Goal: Task Accomplishment & Management: Manage account settings

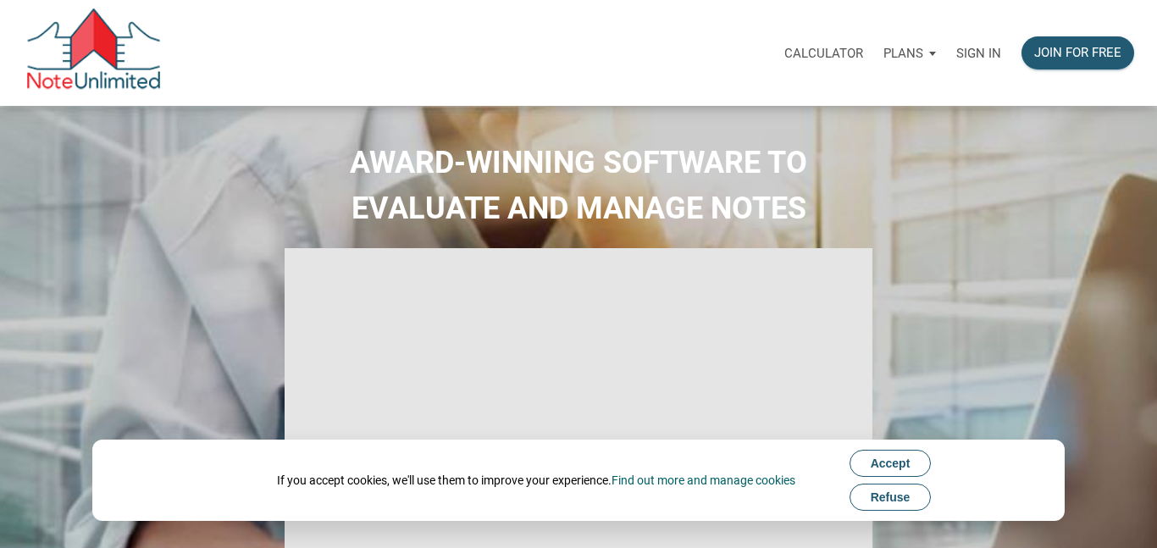
click at [983, 53] on p "Sign in" at bounding box center [978, 53] width 45 height 15
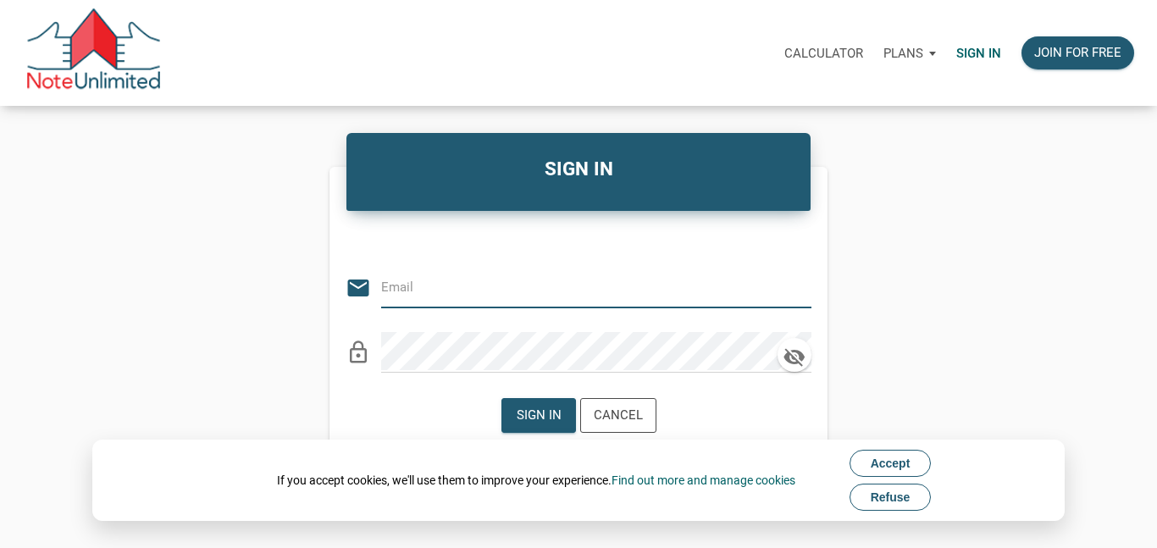
click at [874, 470] on button "Accept" at bounding box center [891, 463] width 82 height 27
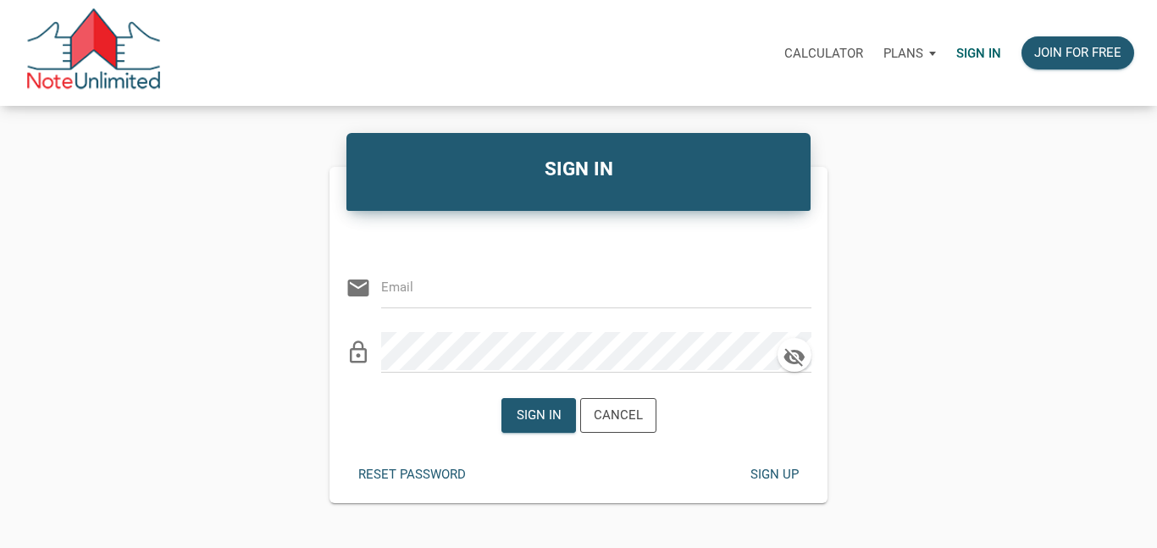
click at [526, 285] on input "email" at bounding box center [583, 287] width 405 height 38
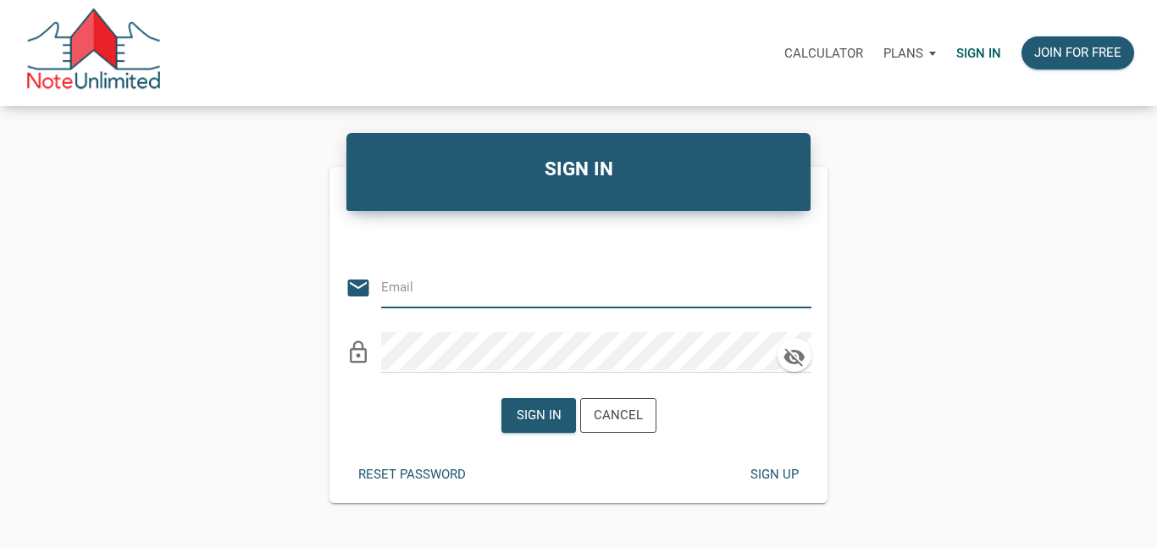
click at [786, 268] on div at bounding box center [786, 268] width 0 height 0
click at [425, 273] on input "email" at bounding box center [583, 287] width 405 height 38
type input "[EMAIL_ADDRESS][DOMAIN_NAME]"
click at [353, 454] on div "Reset password Sign up" at bounding box center [579, 475] width 498 height 58
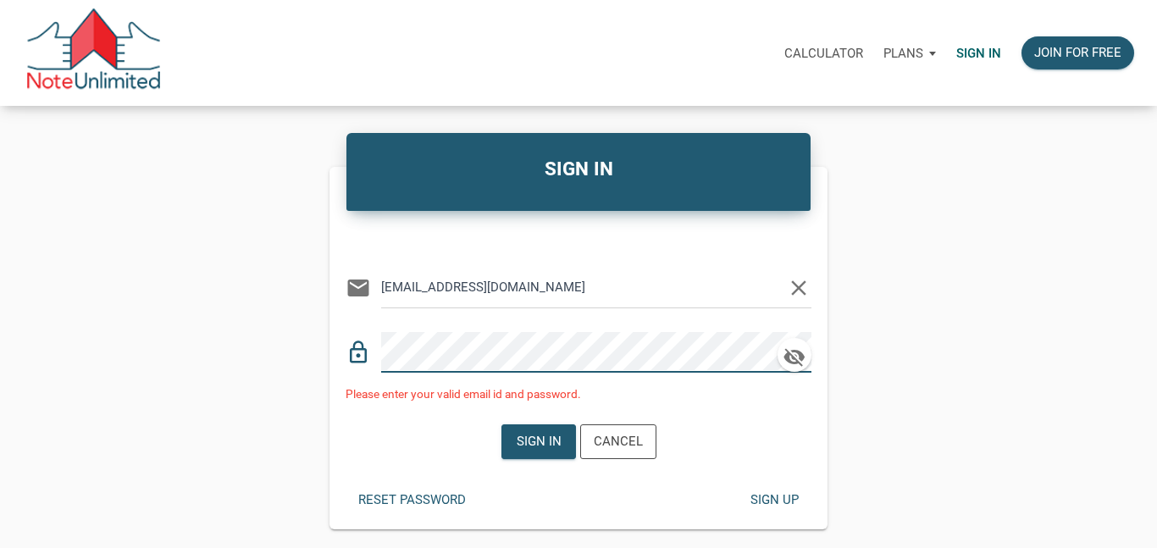
click at [827, 50] on p "Calculator" at bounding box center [823, 53] width 79 height 15
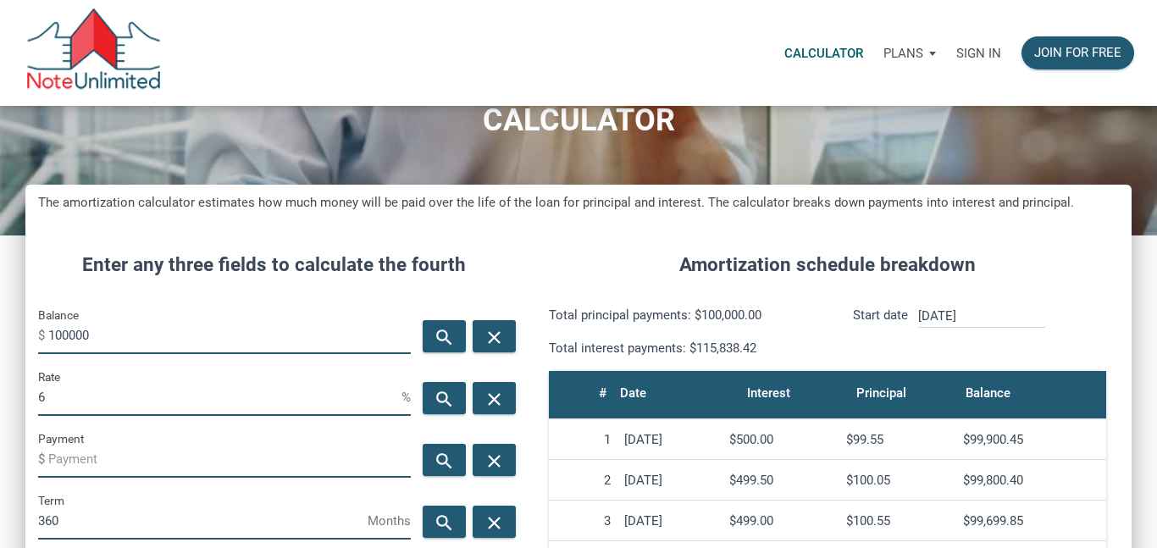
scroll to position [77, 0]
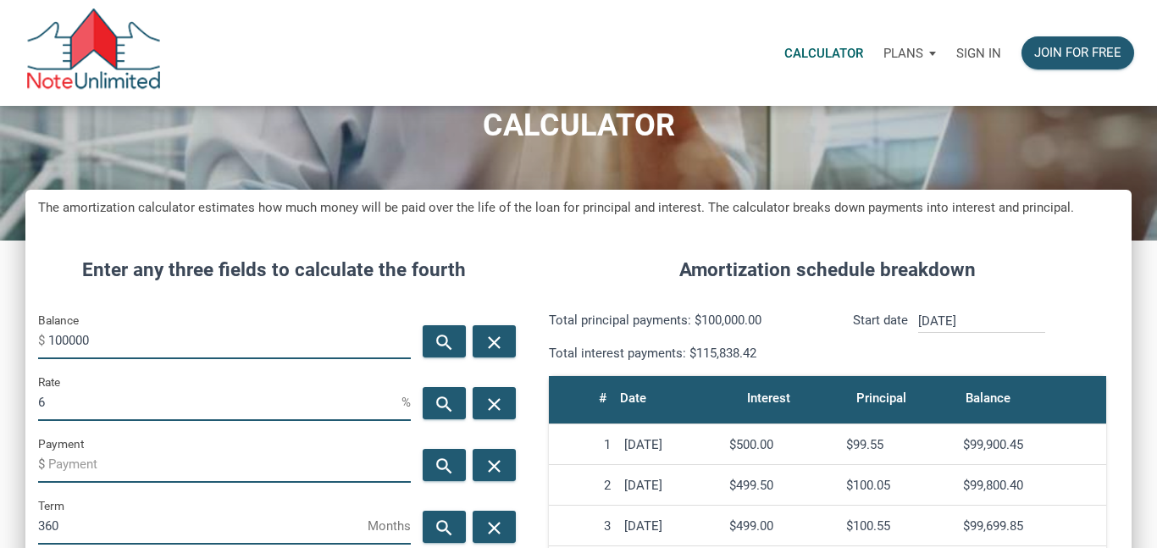
click at [924, 49] on div "Plans" at bounding box center [909, 53] width 73 height 51
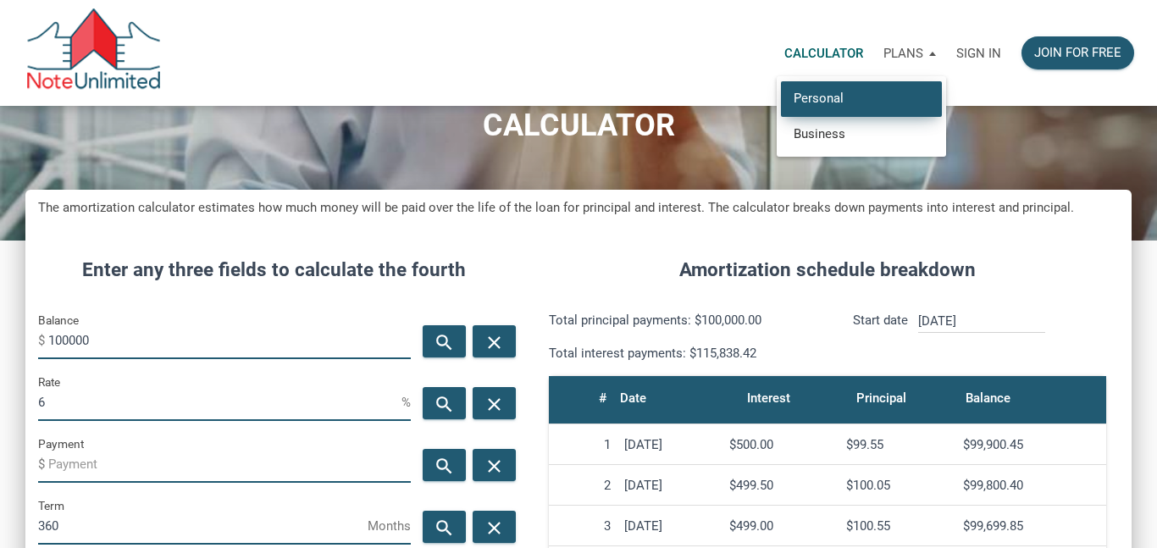
click at [812, 92] on link "Personal" at bounding box center [861, 98] width 161 height 35
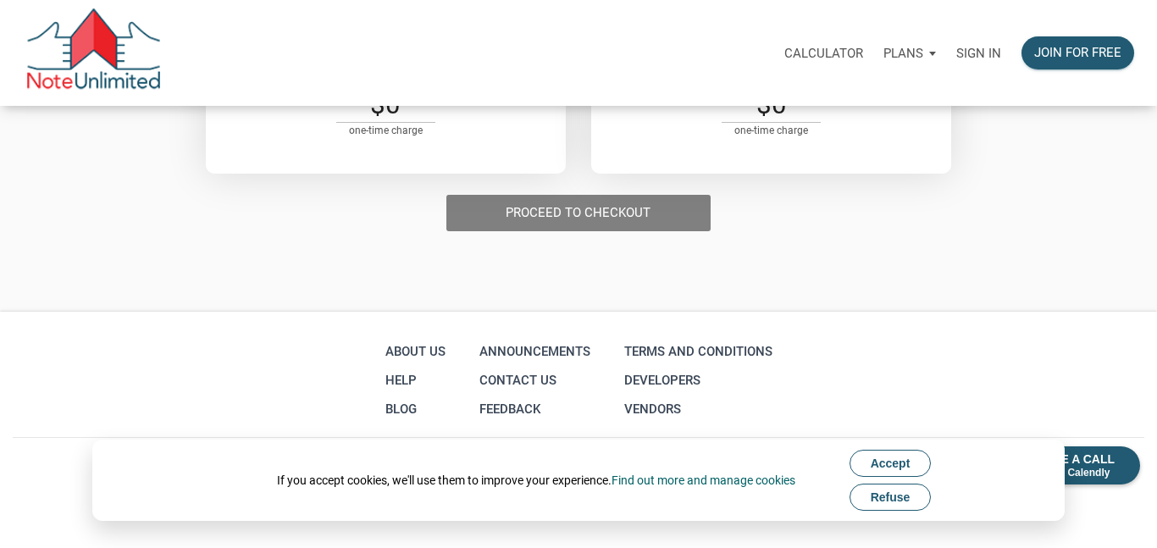
scroll to position [652, 0]
click at [880, 463] on span "Accept" at bounding box center [891, 464] width 40 height 14
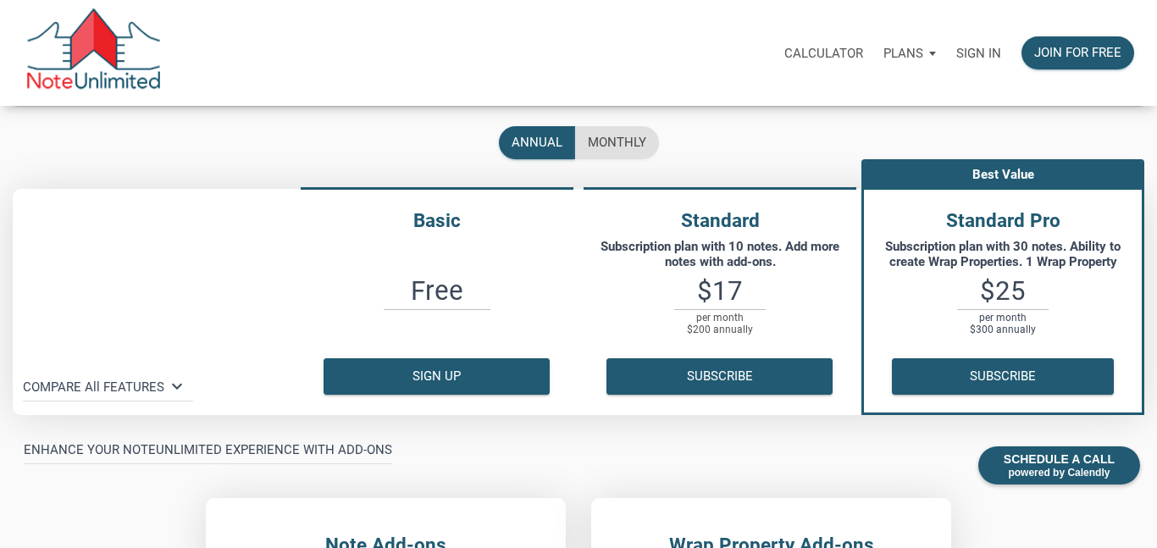
scroll to position [0, 0]
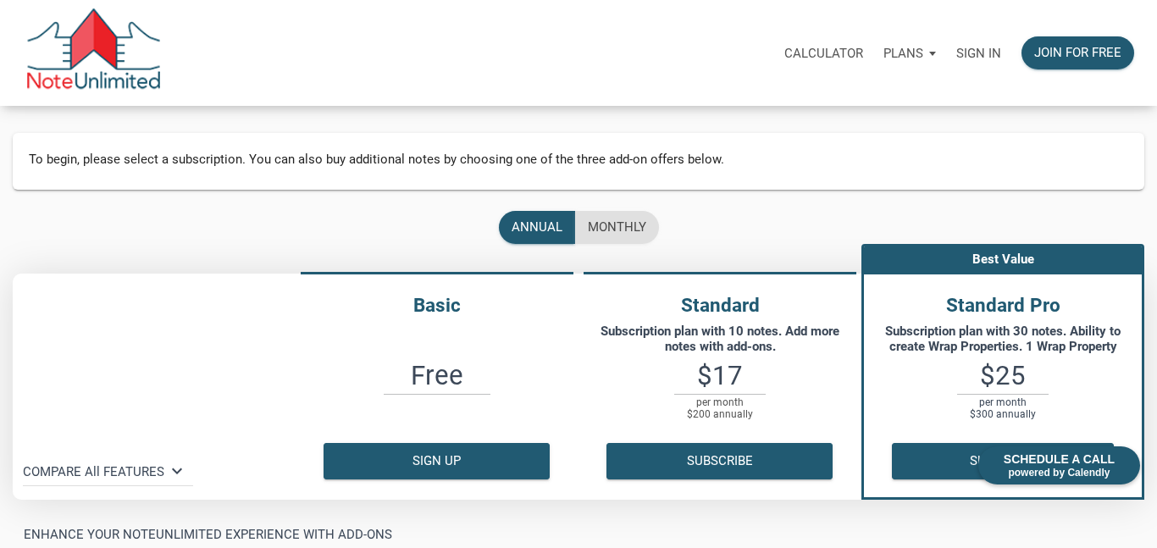
click at [978, 54] on p "Sign in" at bounding box center [978, 53] width 45 height 15
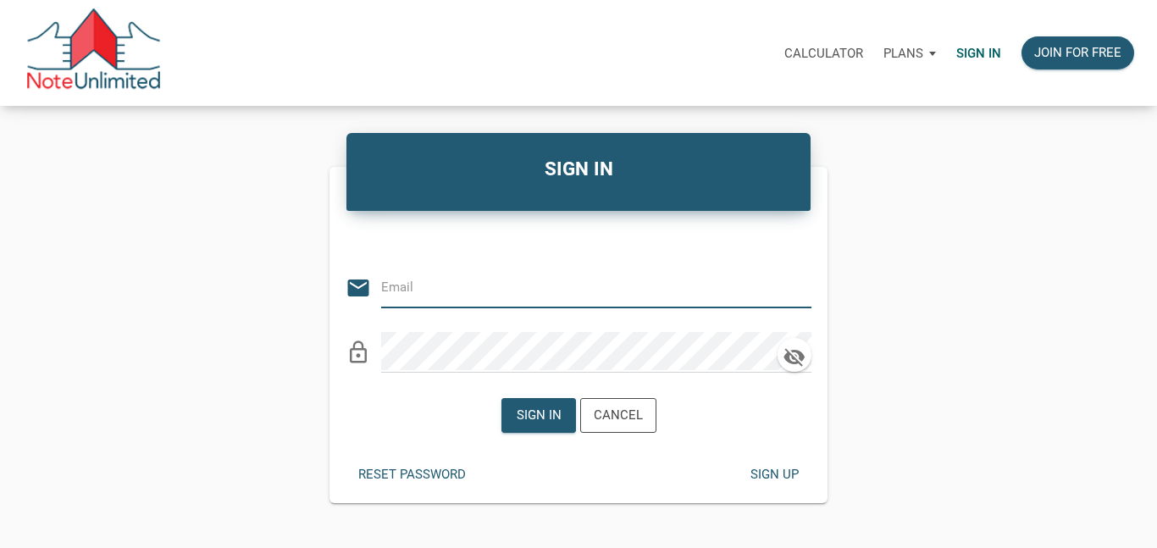
click at [496, 280] on input "email" at bounding box center [583, 287] width 405 height 38
type input "[EMAIL_ADDRESS][DOMAIN_NAME]"
click at [407, 470] on div "Reset password" at bounding box center [412, 474] width 108 height 19
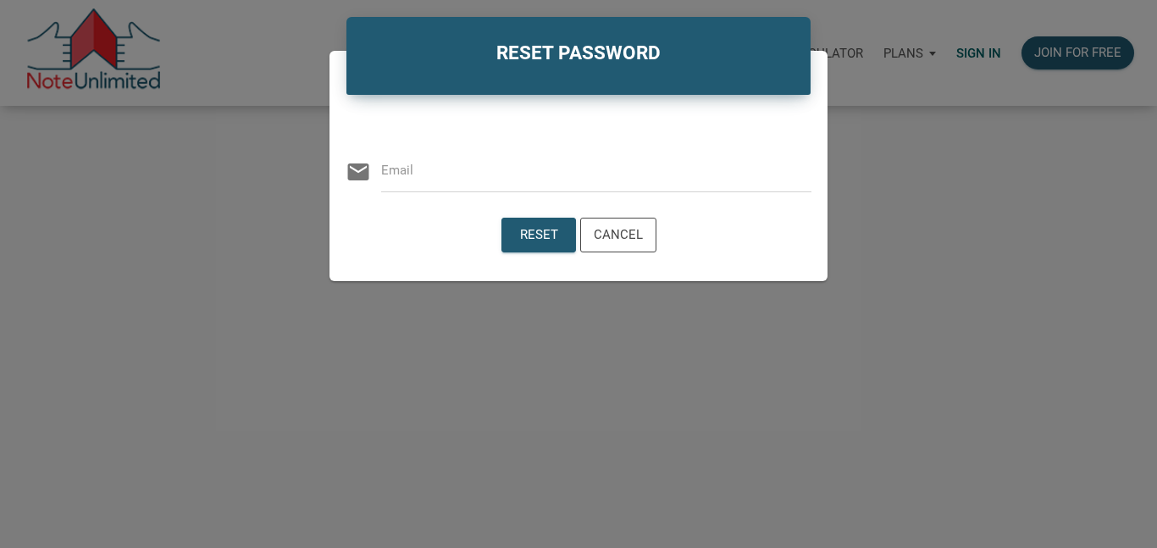
click at [481, 169] on input "email" at bounding box center [596, 171] width 430 height 38
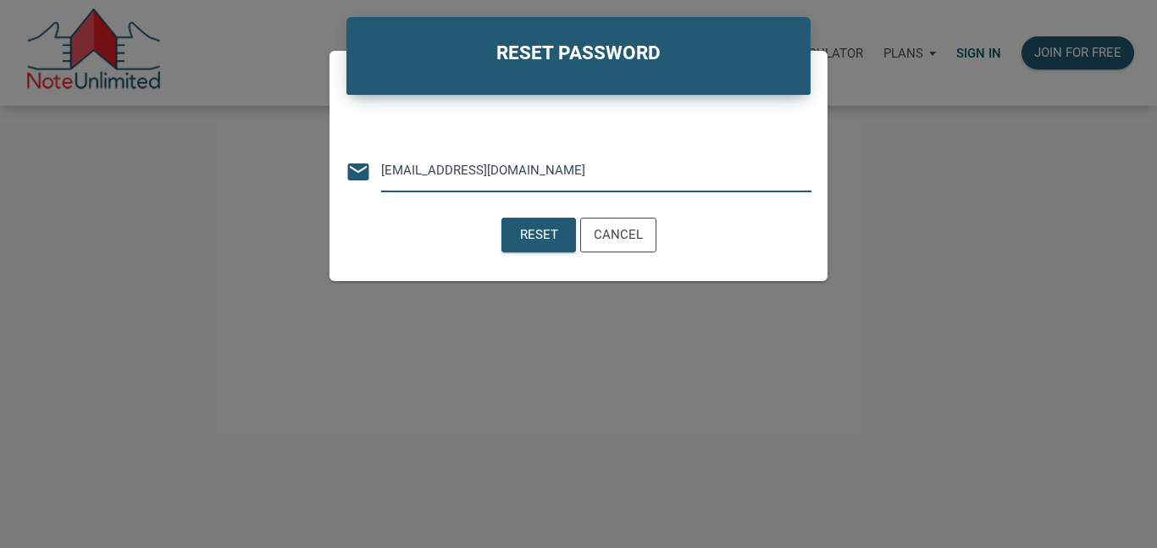
type input "[EMAIL_ADDRESS][DOMAIN_NAME]"
click at [341, 245] on div "Reset Cancel" at bounding box center [579, 235] width 498 height 60
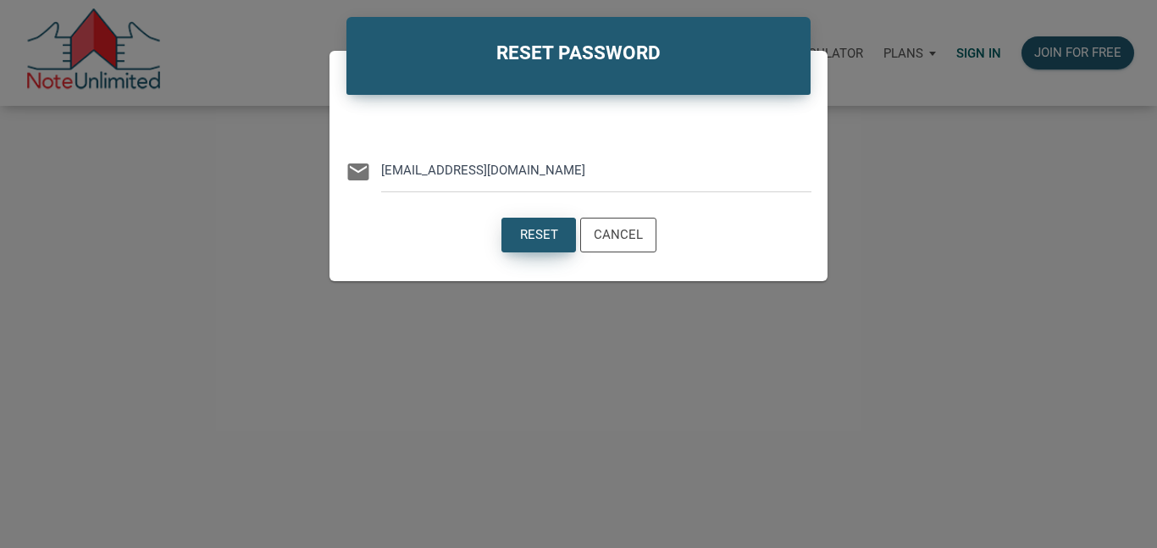
click at [540, 241] on div "Reset" at bounding box center [538, 234] width 38 height 19
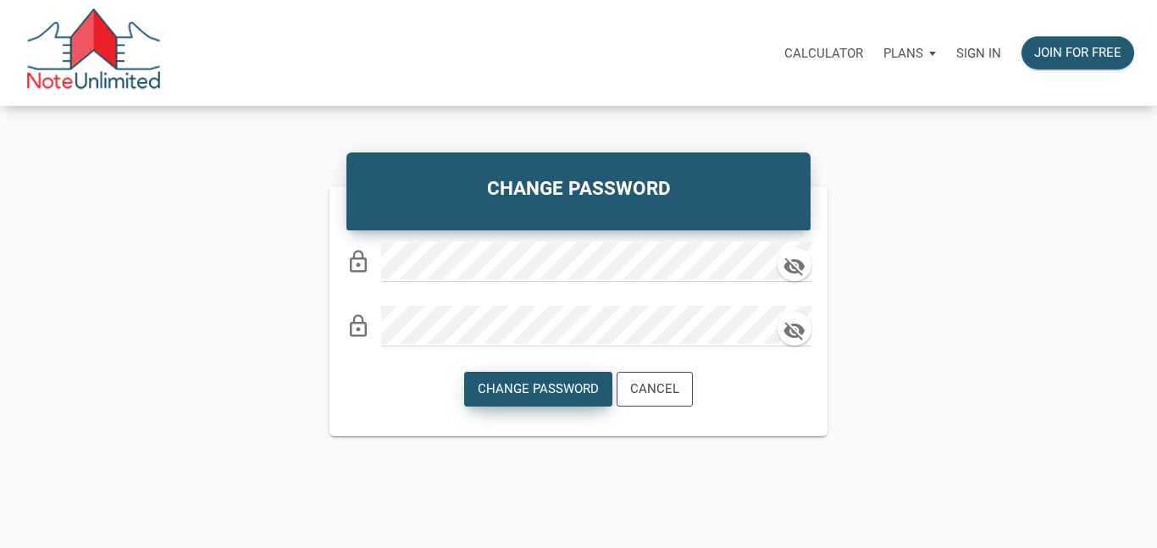
click at [543, 391] on div "Change Password" at bounding box center [538, 389] width 121 height 19
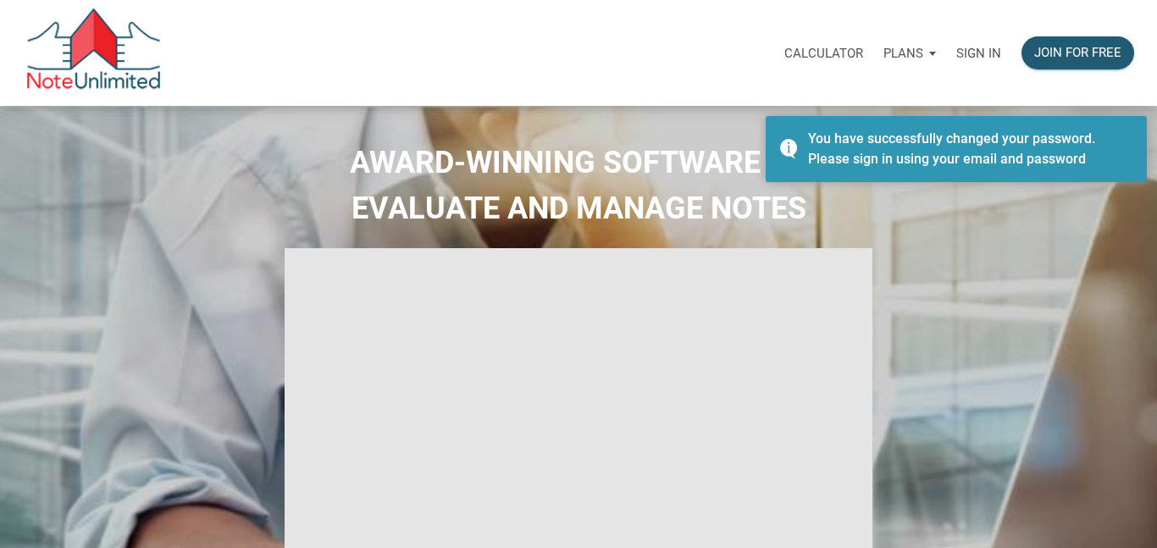
select select
type input "Introduction to new features"
select select
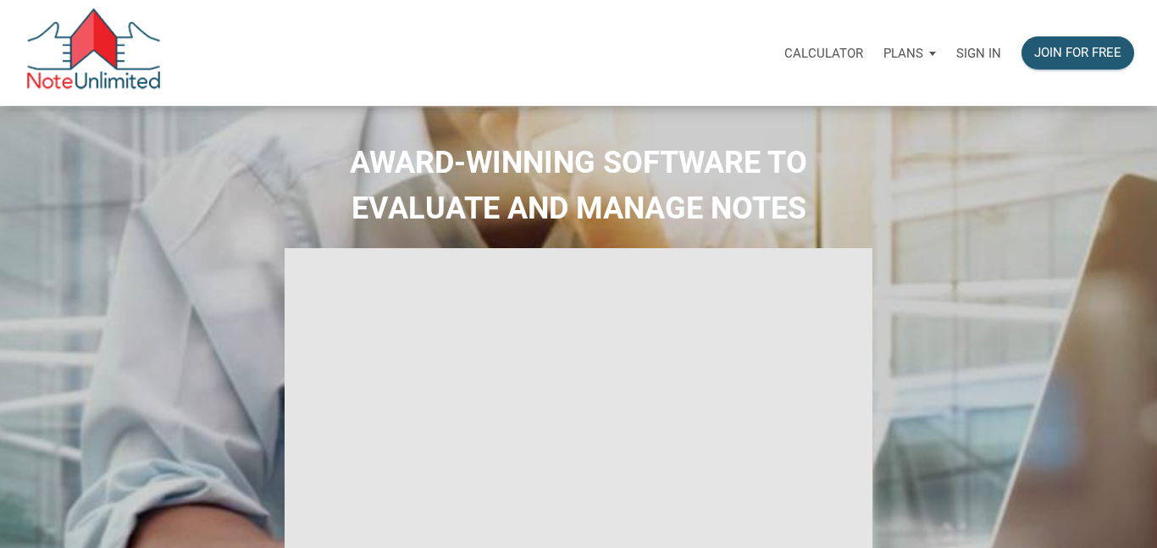
click at [972, 52] on p "Sign in" at bounding box center [978, 53] width 45 height 15
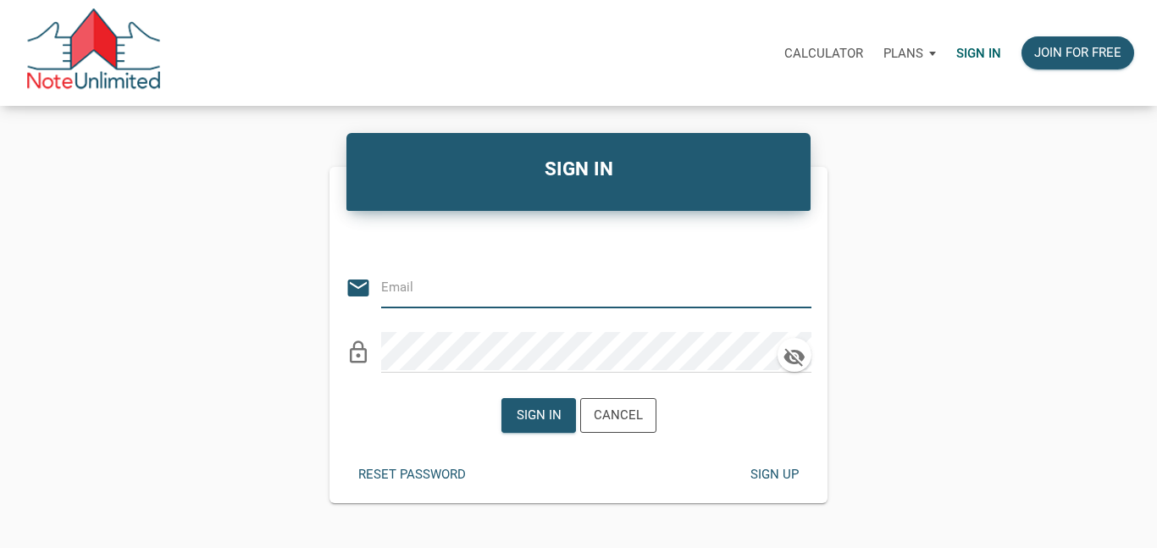
type input "[EMAIL_ADDRESS][DOMAIN_NAME]"
click at [523, 414] on div "Sign in" at bounding box center [538, 415] width 45 height 19
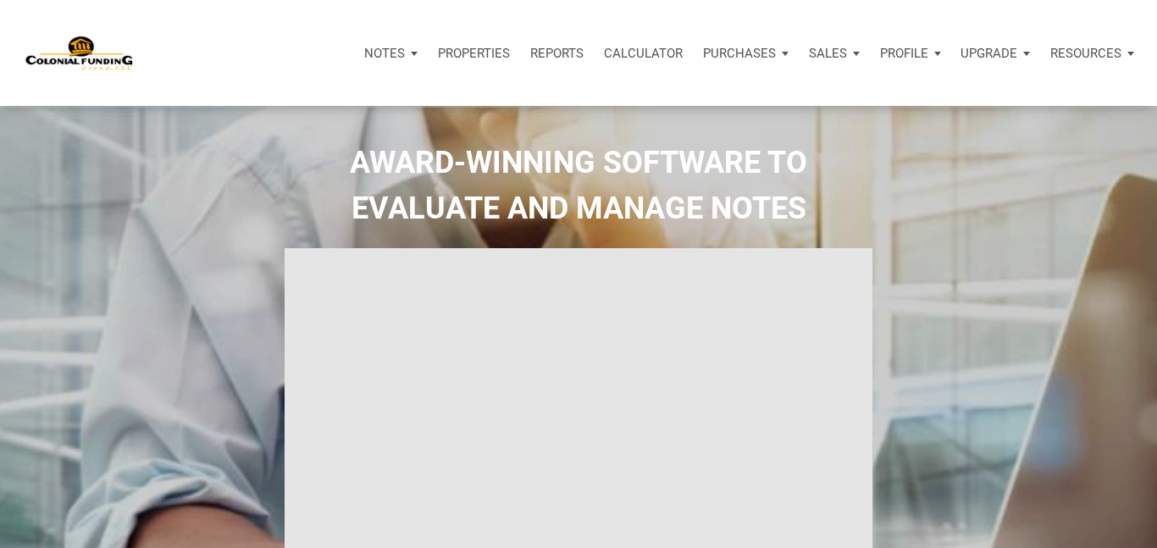
type input "Introduction to new features"
select select
click at [412, 64] on div "Notes" at bounding box center [391, 53] width 74 height 51
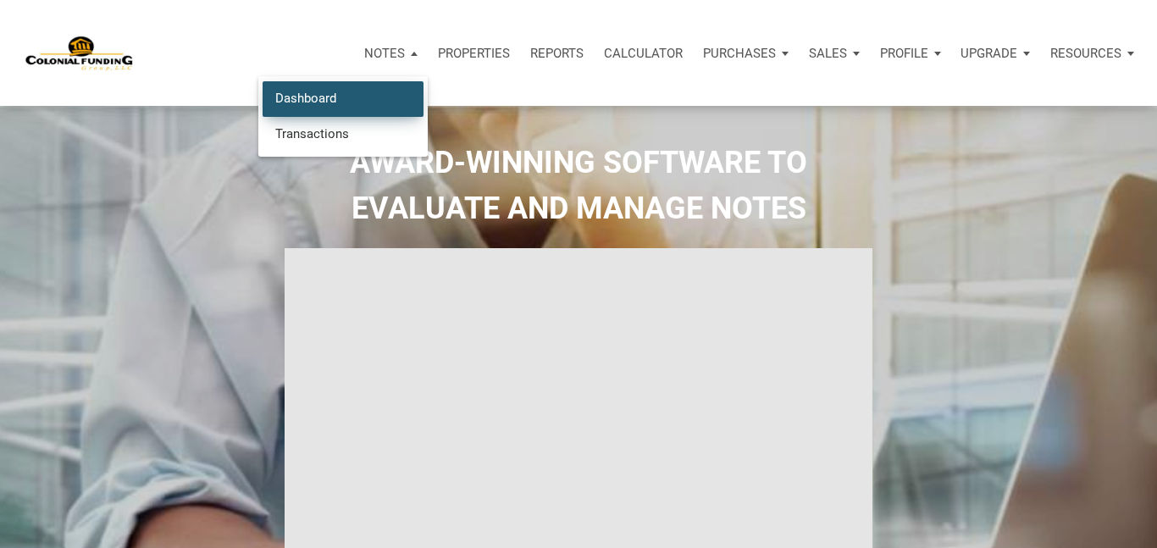
click at [355, 91] on link "Dashboard" at bounding box center [343, 98] width 161 height 35
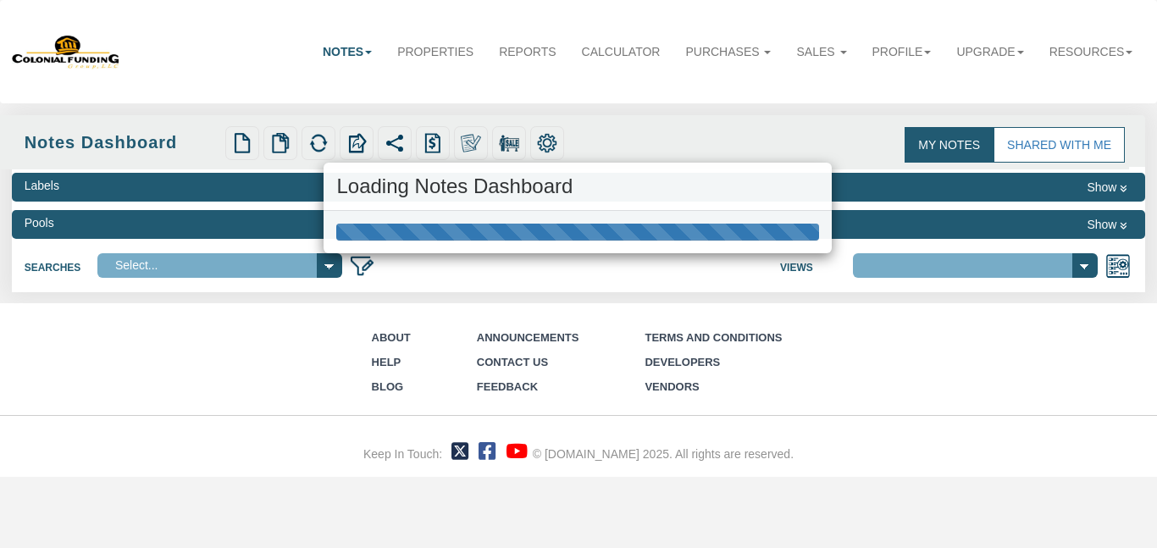
select select "316"
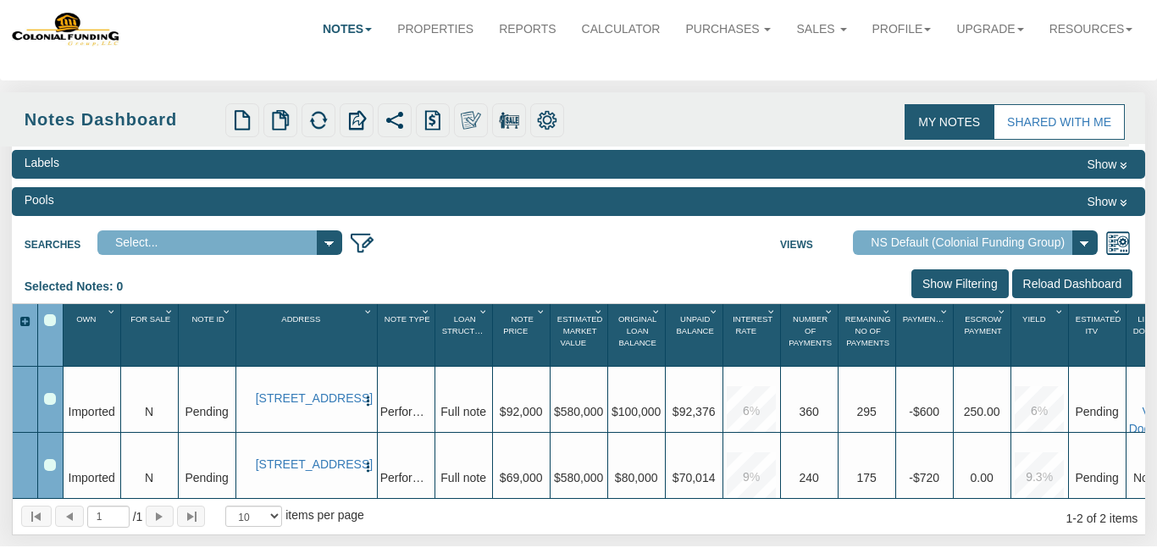
scroll to position [19, 0]
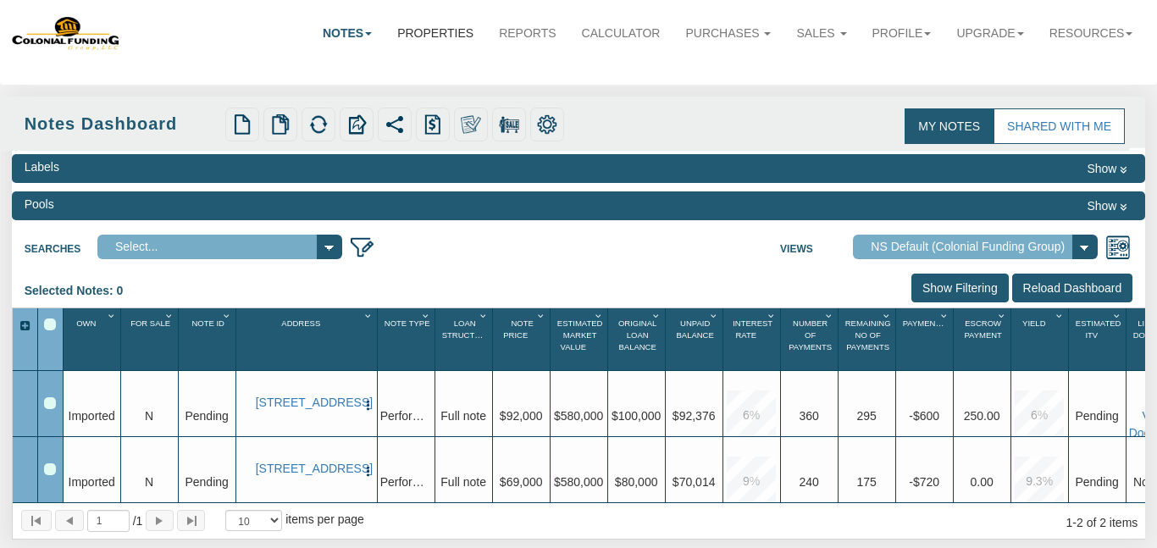
click at [409, 35] on link "Properties" at bounding box center [436, 32] width 102 height 37
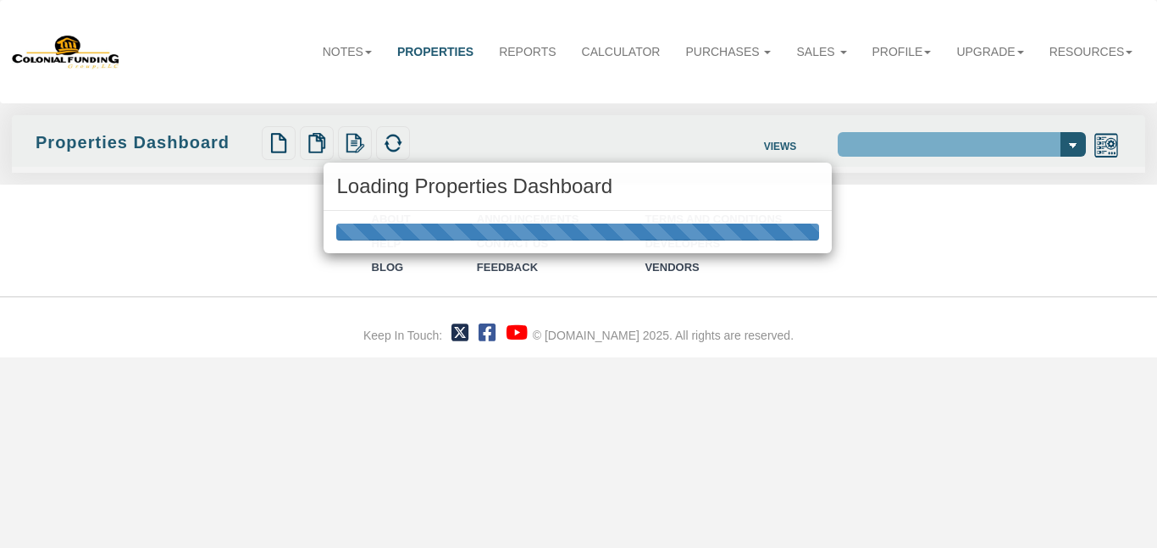
select select "138"
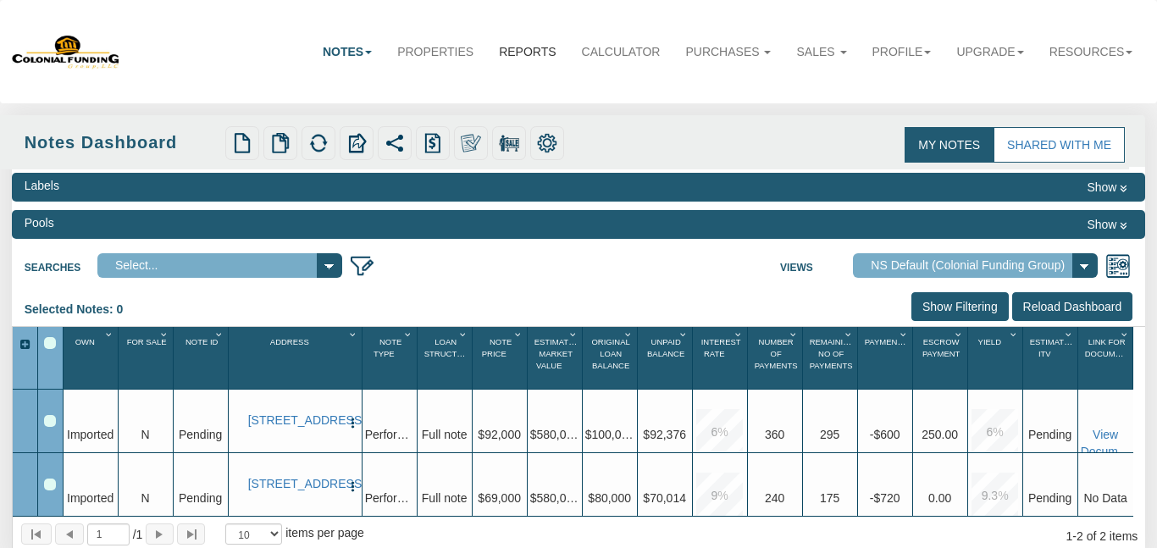
click at [521, 55] on link "Reports" at bounding box center [527, 51] width 82 height 37
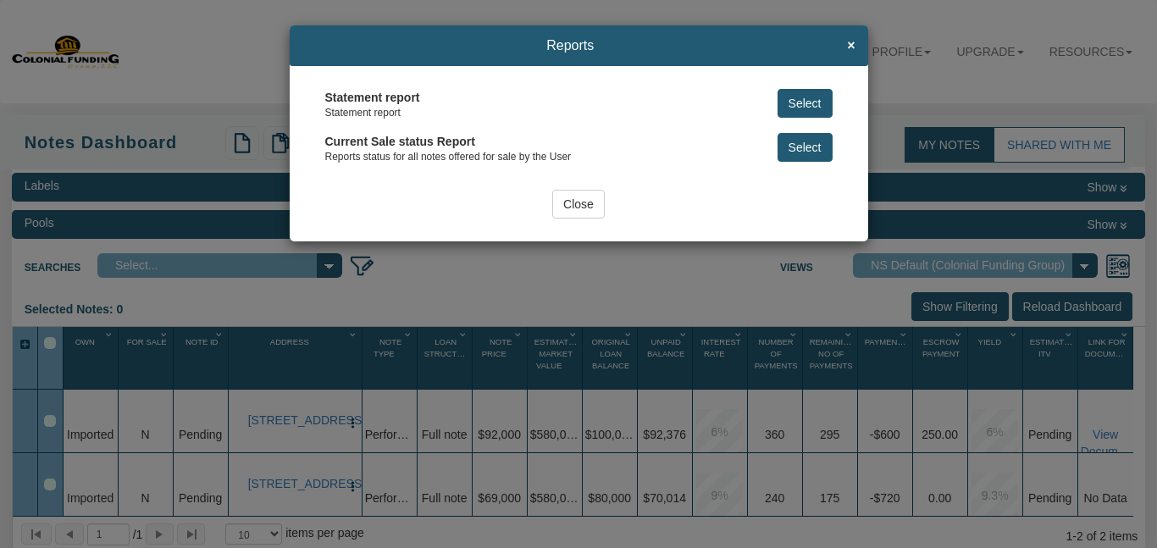
click at [795, 99] on button "Select" at bounding box center [805, 103] width 55 height 29
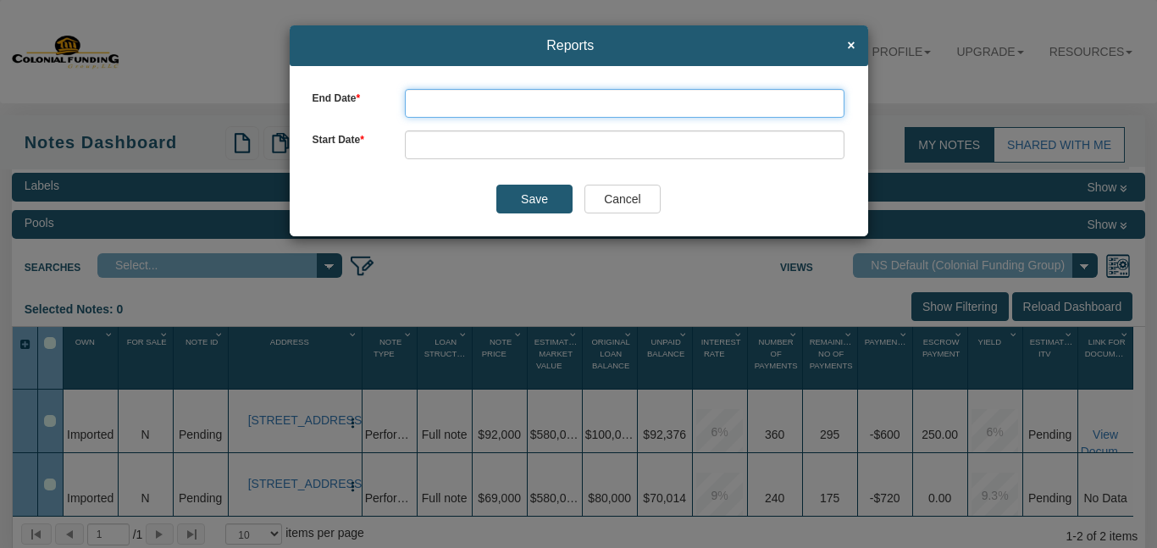
click at [706, 95] on input "text" at bounding box center [625, 103] width 440 height 29
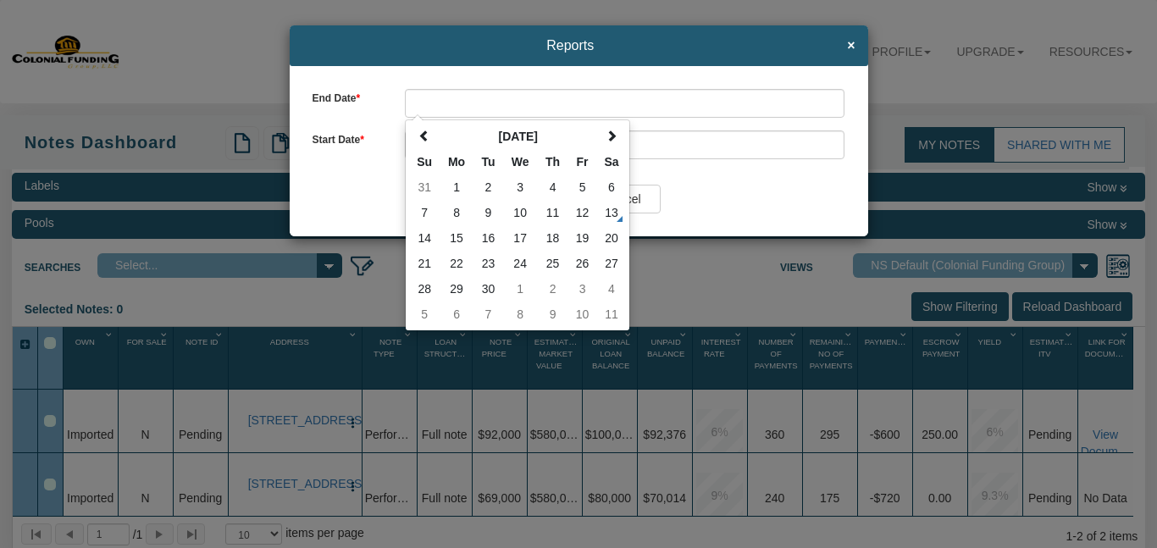
click at [671, 212] on div "Save Cancel" at bounding box center [579, 199] width 533 height 29
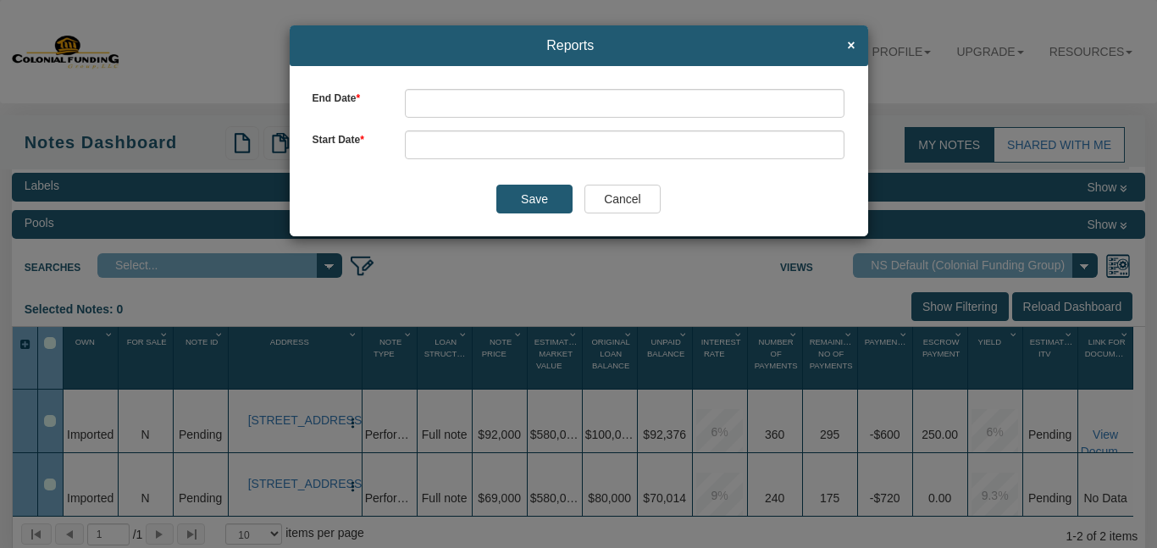
click at [639, 198] on input "Cancel" at bounding box center [622, 199] width 76 height 29
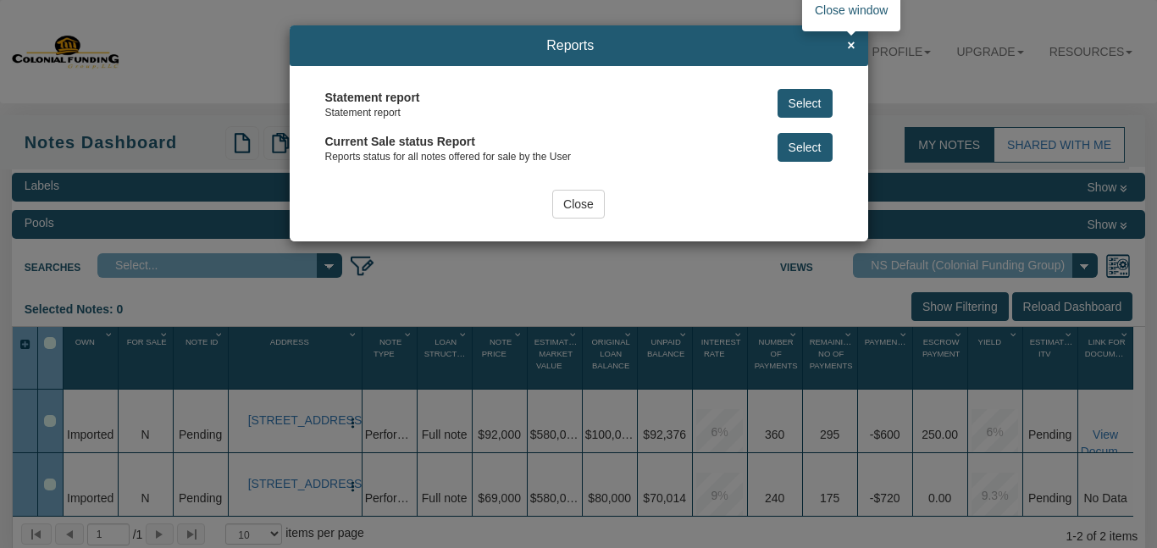
click at [852, 43] on span "×" at bounding box center [851, 45] width 8 height 15
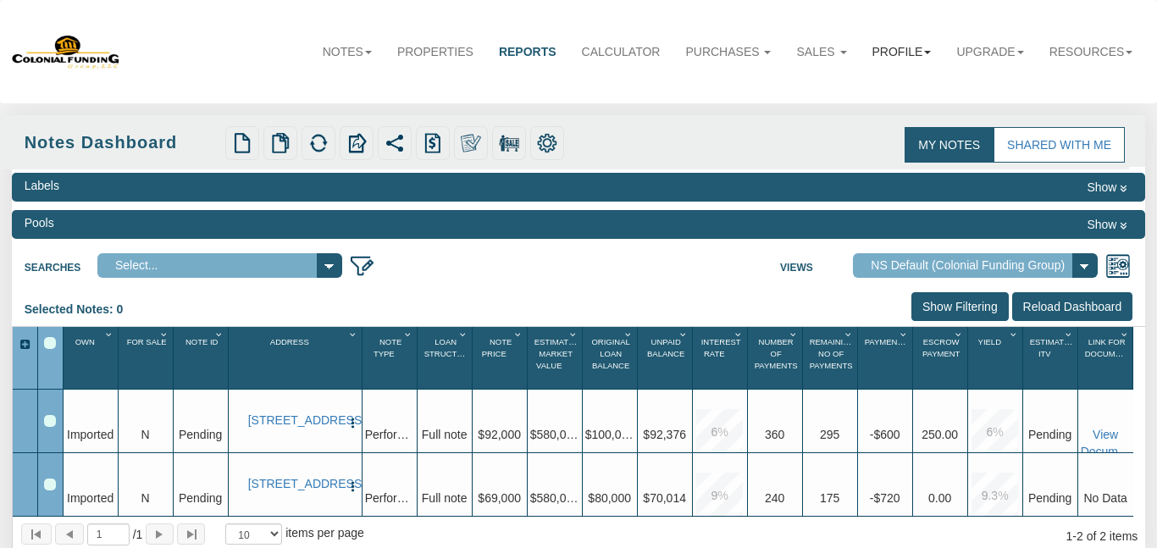
click at [916, 52] on link "Profile" at bounding box center [902, 51] width 85 height 37
click at [826, 83] on link "Settings" at bounding box center [876, 86] width 134 height 22
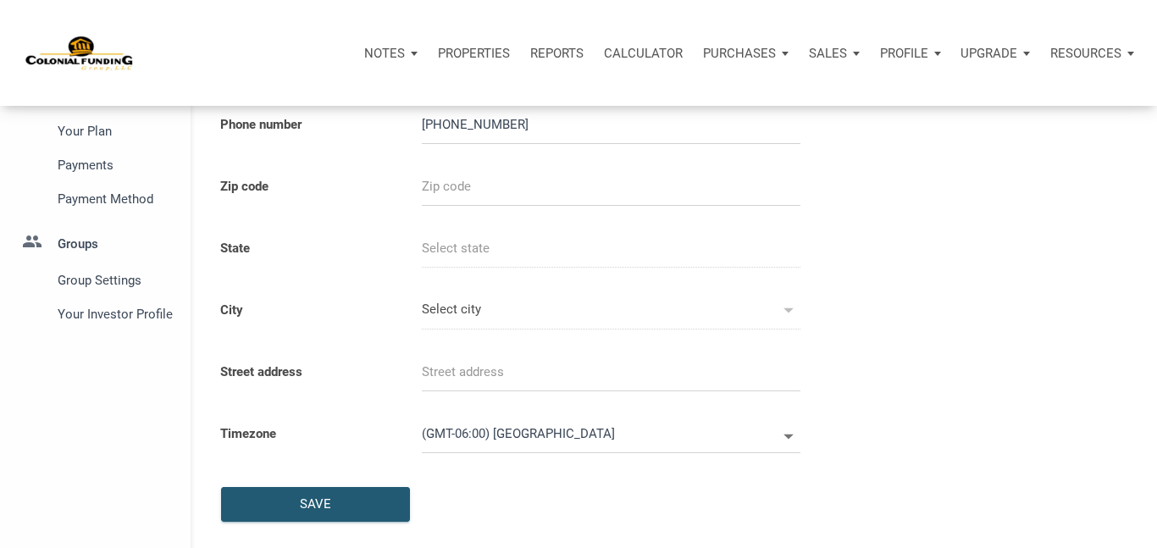
scroll to position [259, 0]
select select
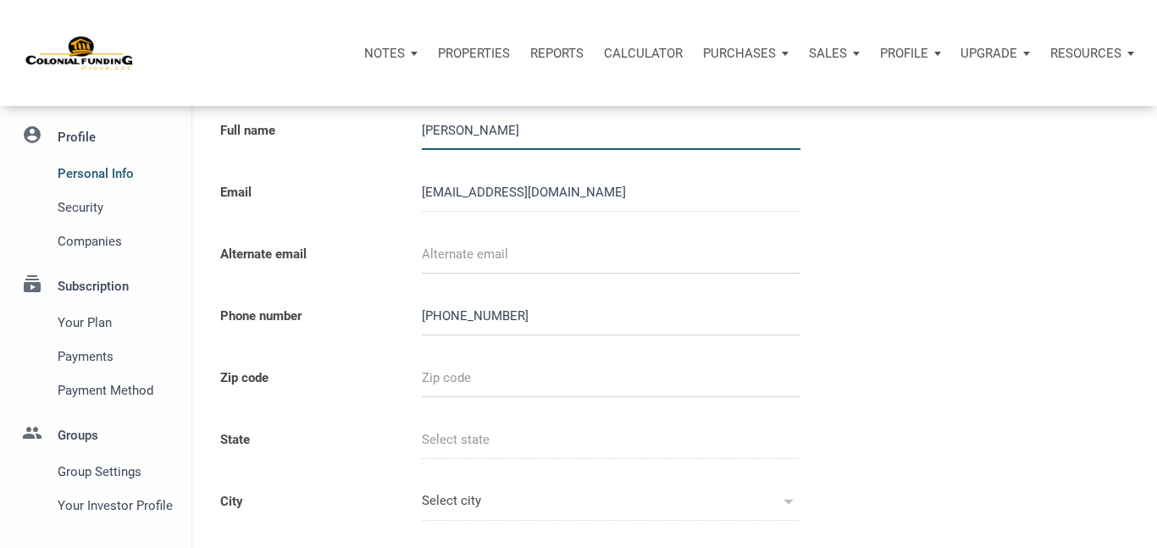
scroll to position [0, 0]
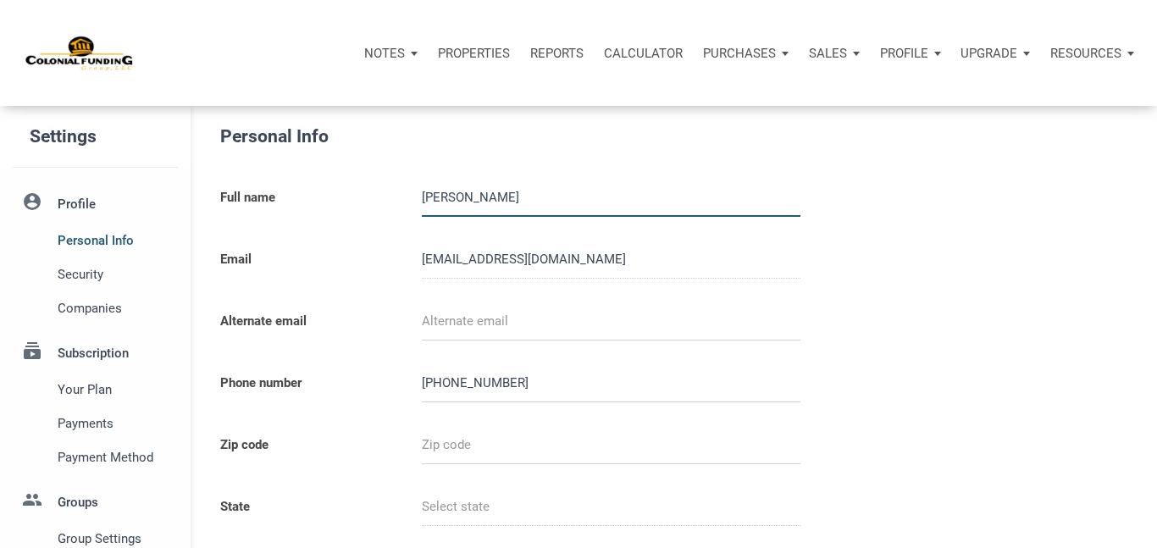
click at [76, 202] on li "account_circle Profile Personal Info Security Companies" at bounding box center [95, 255] width 191 height 141
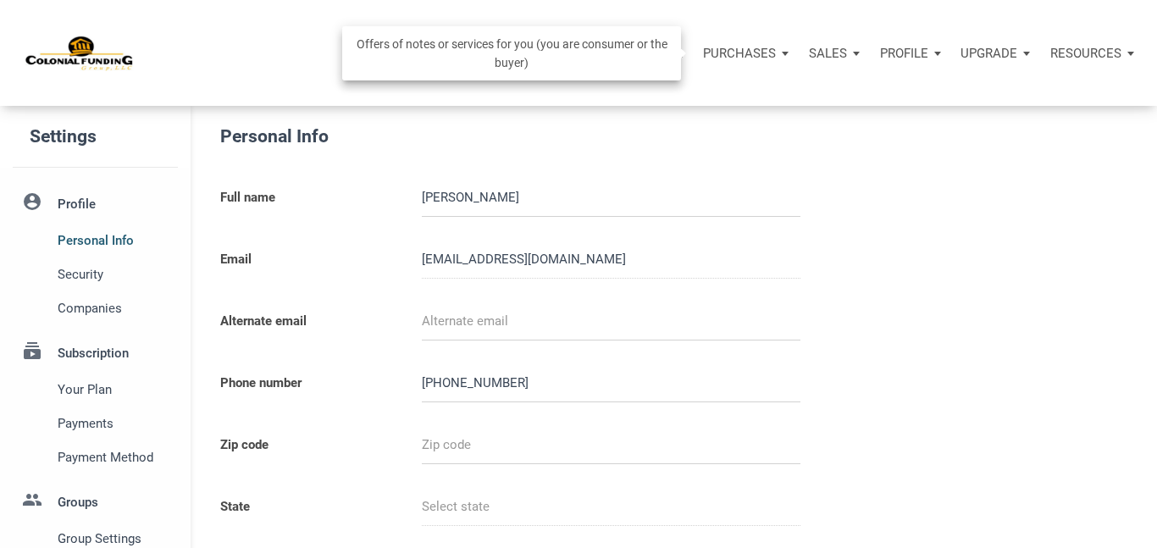
click at [767, 50] on p "Purchases" at bounding box center [739, 53] width 73 height 15
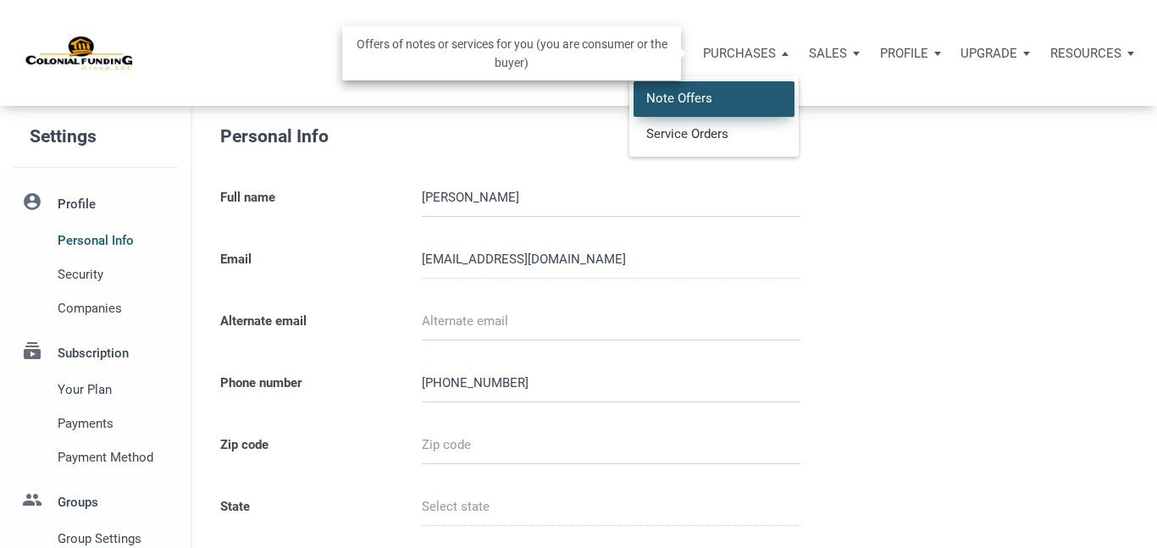
click at [689, 90] on link "Note Offers" at bounding box center [714, 98] width 161 height 35
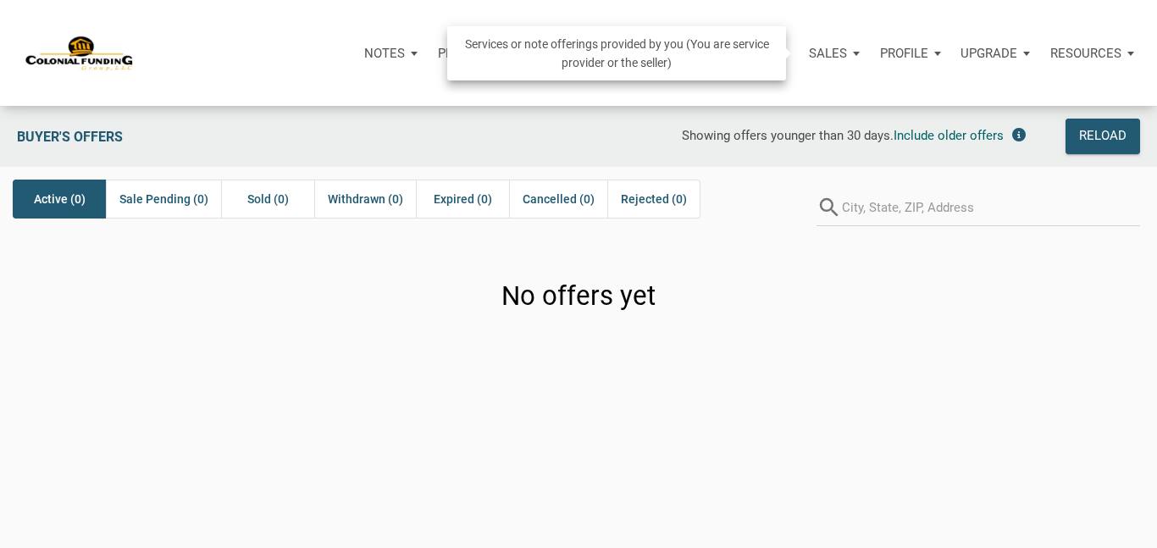
click at [844, 50] on p "Sales" at bounding box center [828, 53] width 38 height 15
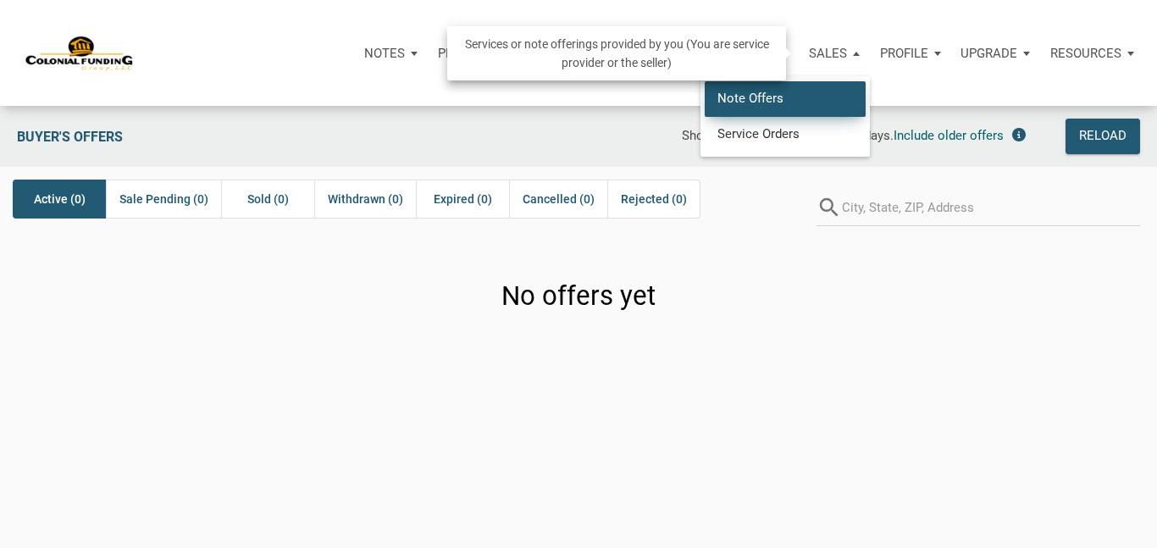
click at [789, 93] on link "Note Offers" at bounding box center [785, 98] width 161 height 35
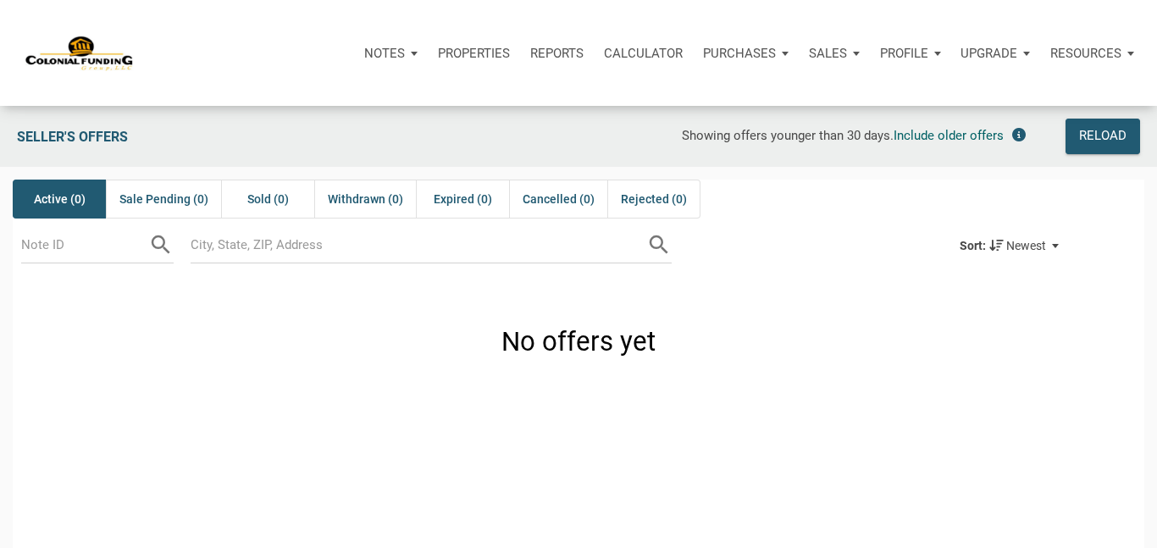
click at [904, 61] on div "Profile" at bounding box center [904, 52] width 48 height 19
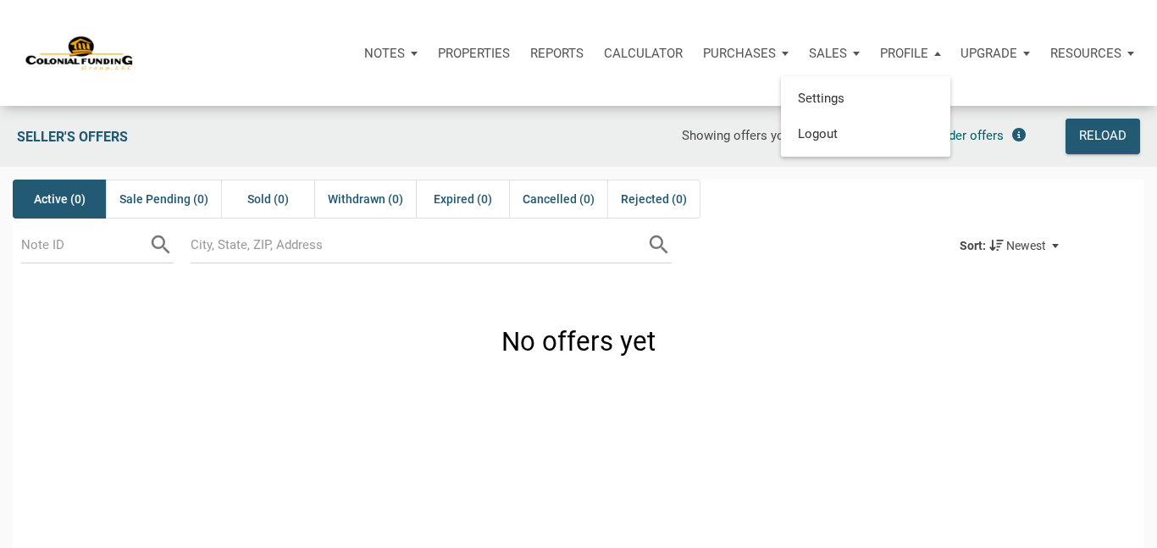
click at [377, 60] on p "Notes" at bounding box center [384, 53] width 41 height 15
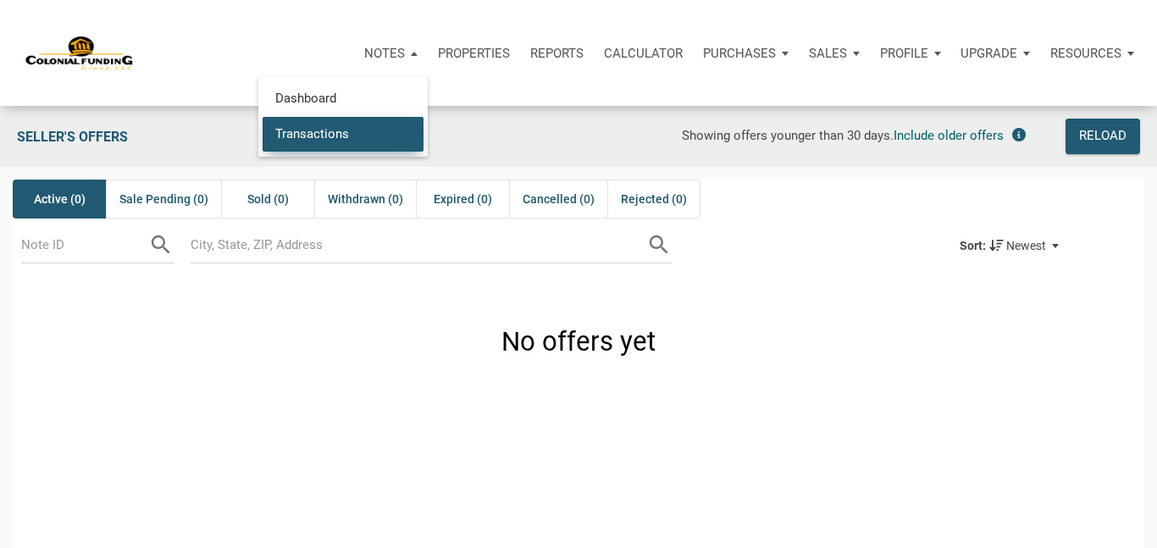
click at [301, 128] on link "Transactions" at bounding box center [343, 133] width 161 height 35
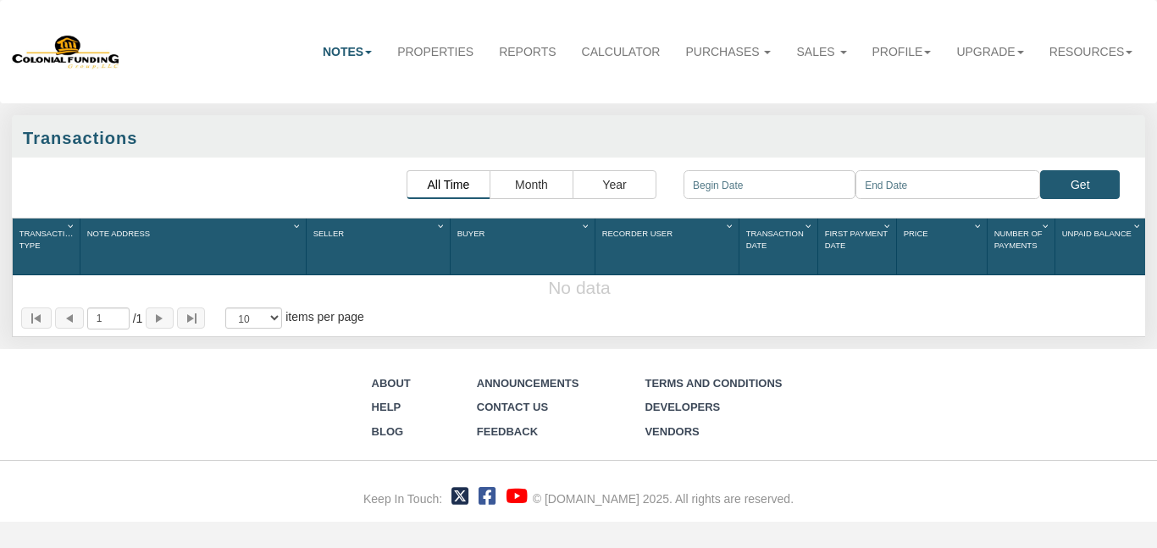
click at [302, 411] on div "About Help Blog Announcements Contact Us Feedback Terms and Conditions Develope…" at bounding box center [578, 435] width 1157 height 173
click at [359, 57] on link "Notes" at bounding box center [347, 51] width 75 height 37
click at [298, 89] on link "Dashboard" at bounding box center [317, 86] width 134 height 22
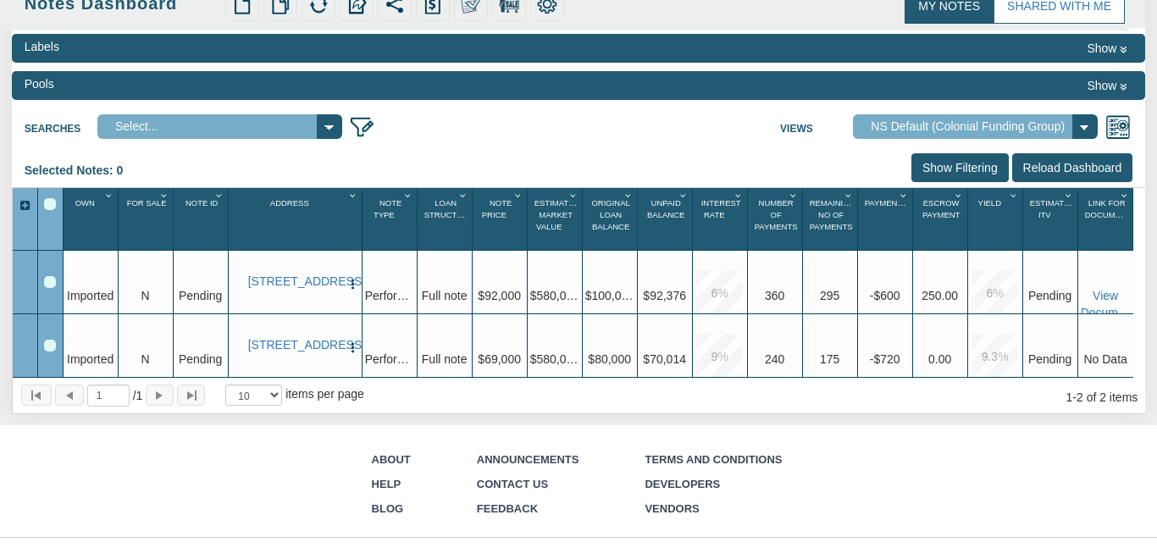
scroll to position [140, 0]
